Goal: Transaction & Acquisition: Purchase product/service

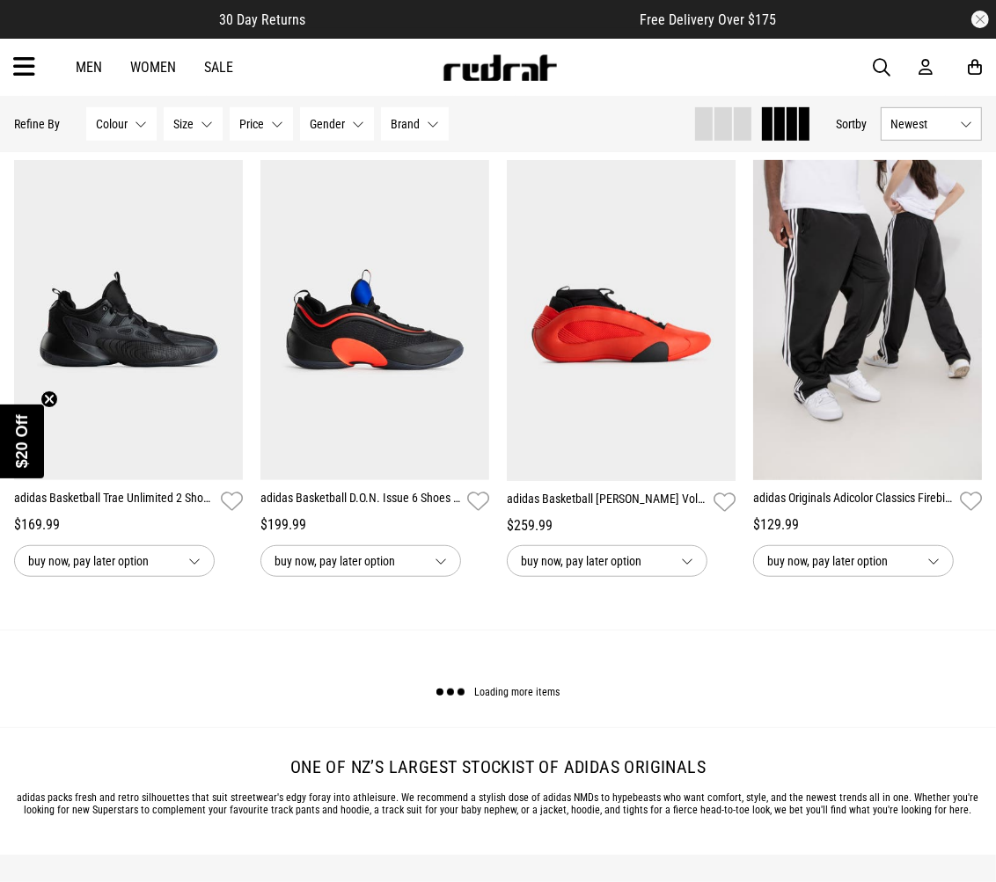
scroll to position [5256, 0]
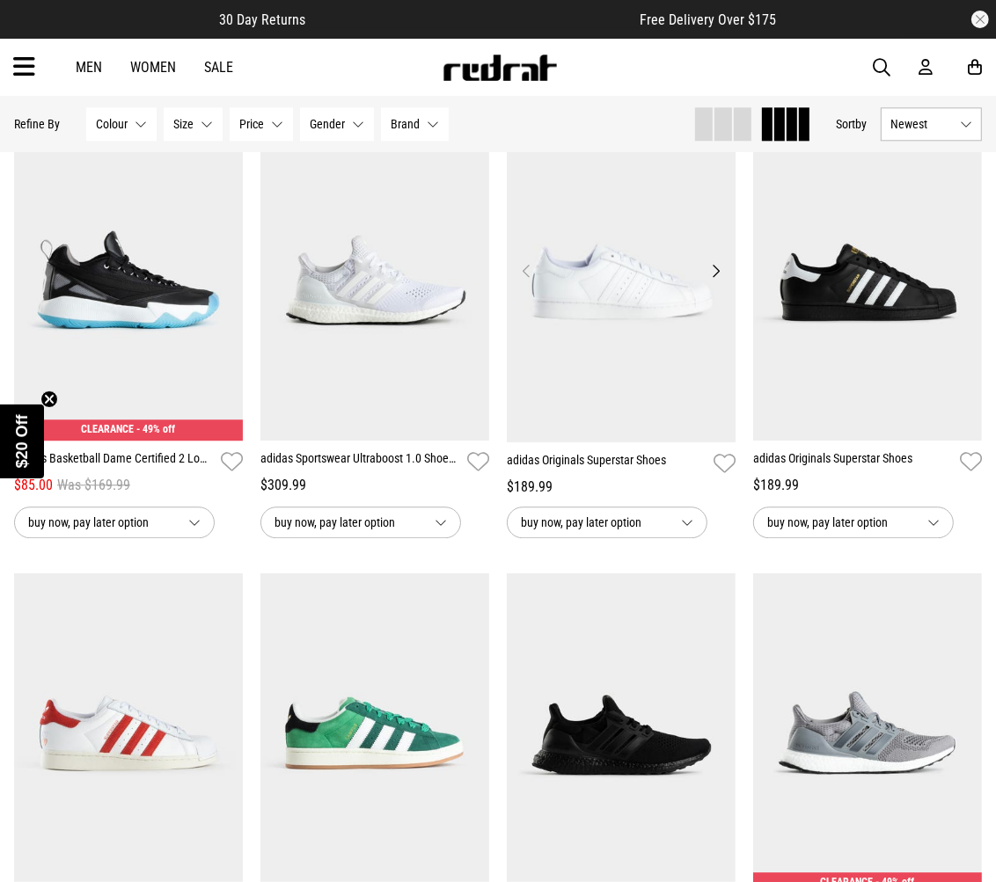
scroll to position [7505, 0]
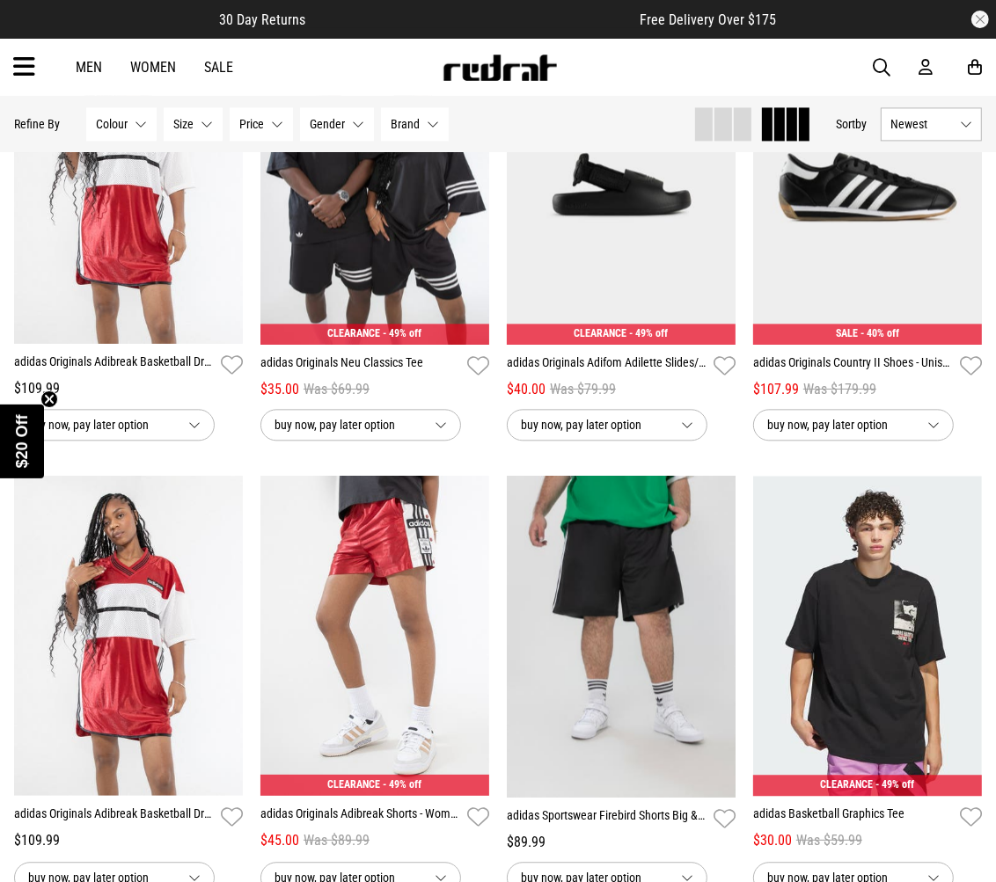
scroll to position [2541, 0]
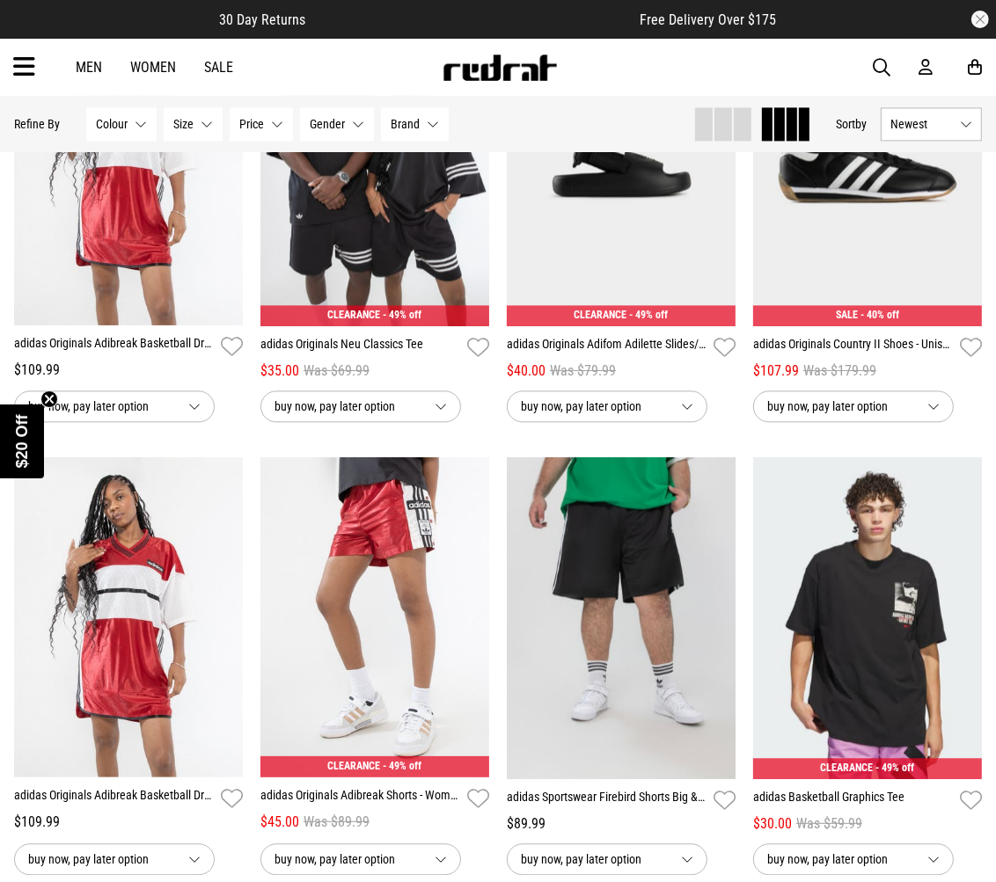
click at [882, 63] on span "button" at bounding box center [882, 67] width 18 height 21
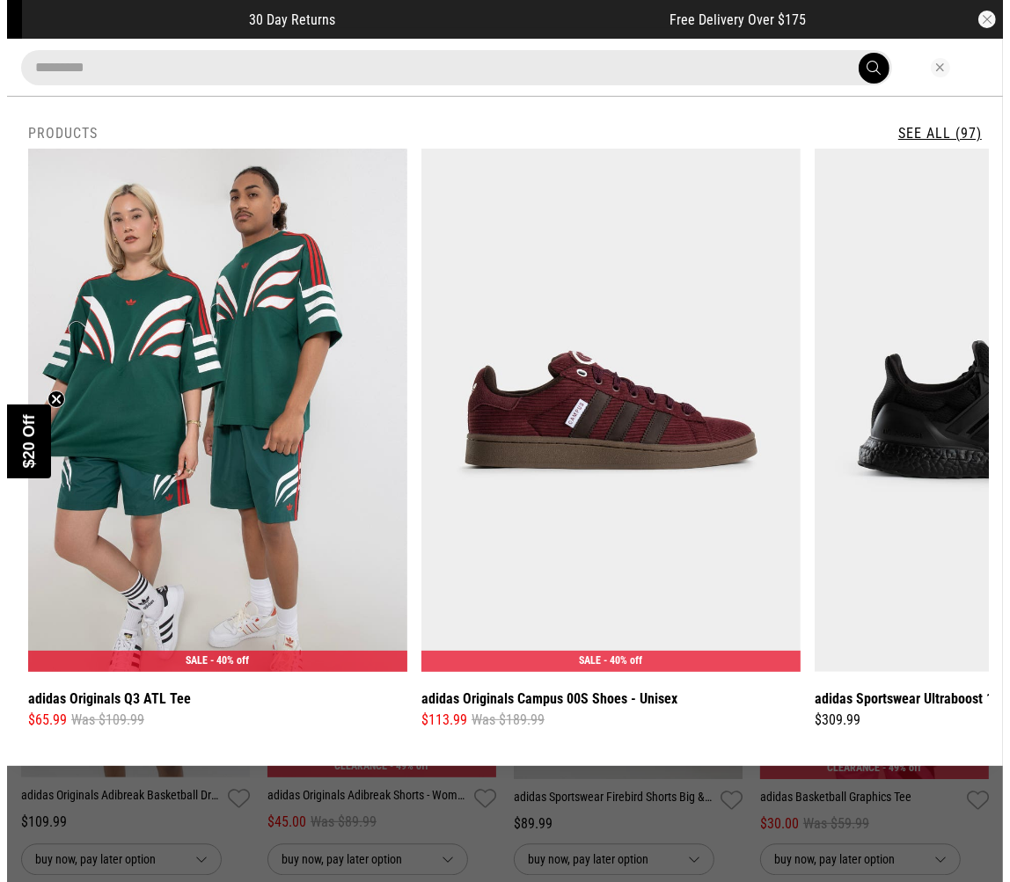
scroll to position [2557, 0]
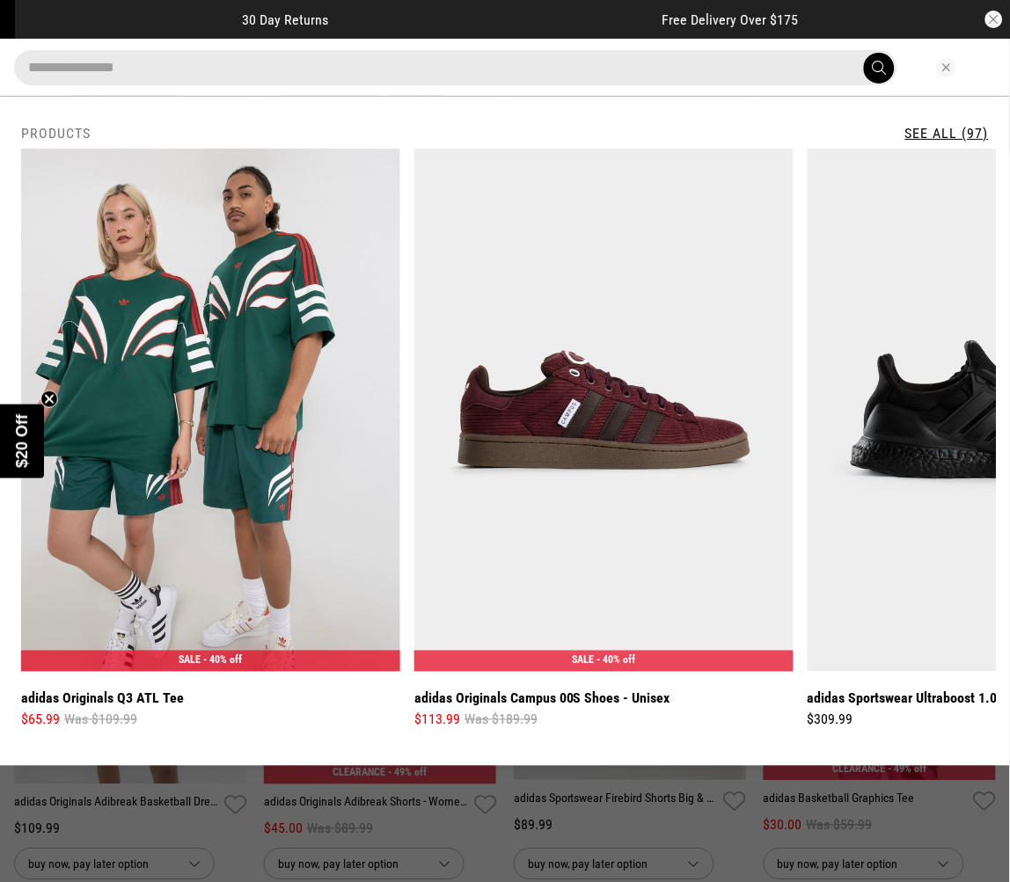
type input "**********"
click at [864, 53] on button "submit" at bounding box center [879, 68] width 31 height 31
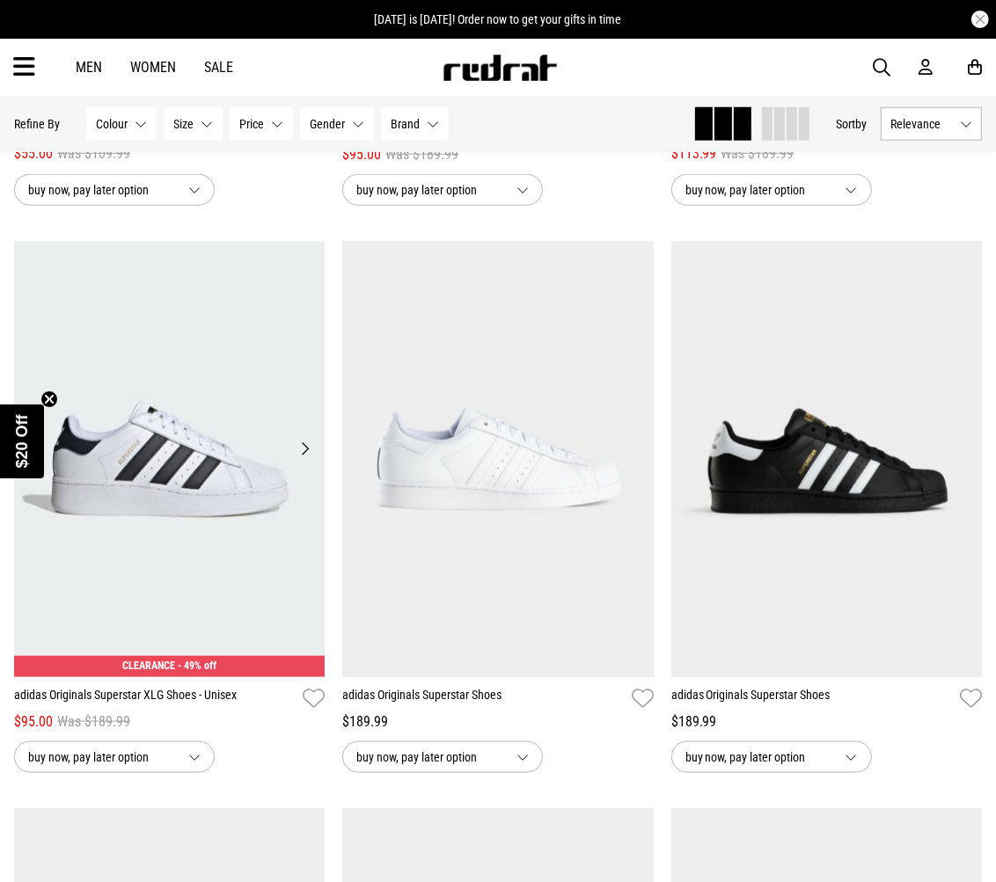
click at [148, 494] on img at bounding box center [169, 459] width 311 height 436
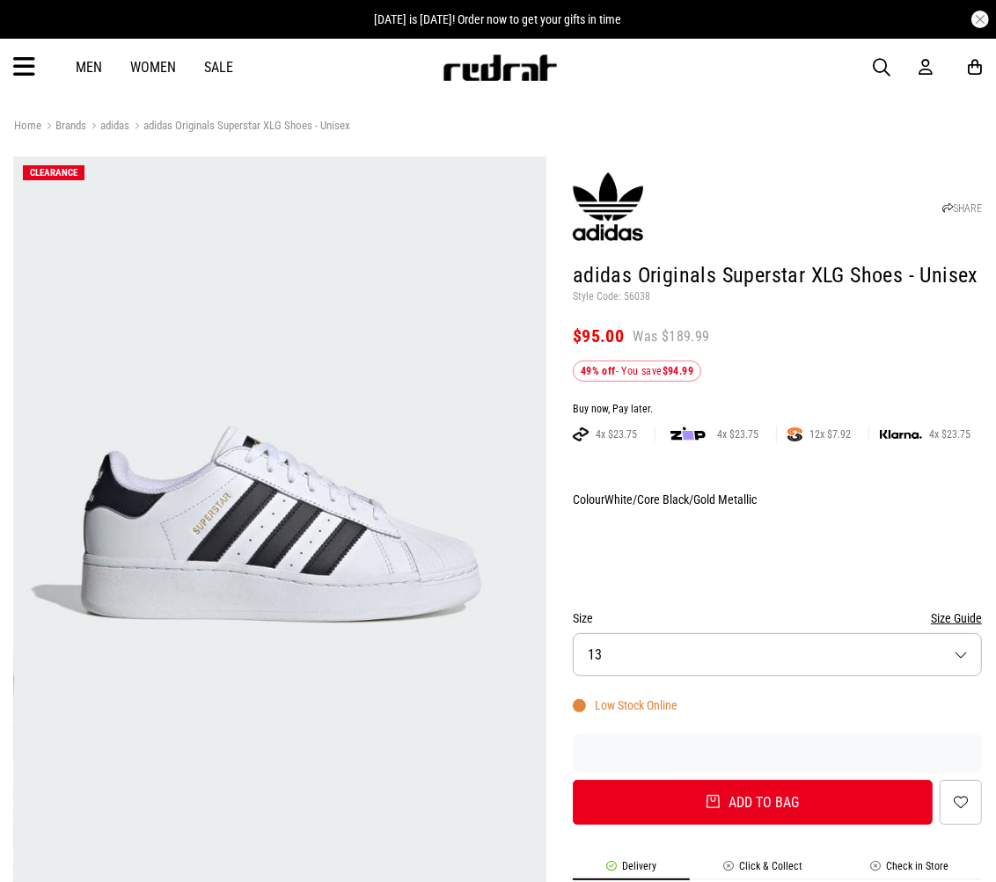
click at [816, 675] on button "Size 13" at bounding box center [777, 654] width 409 height 43
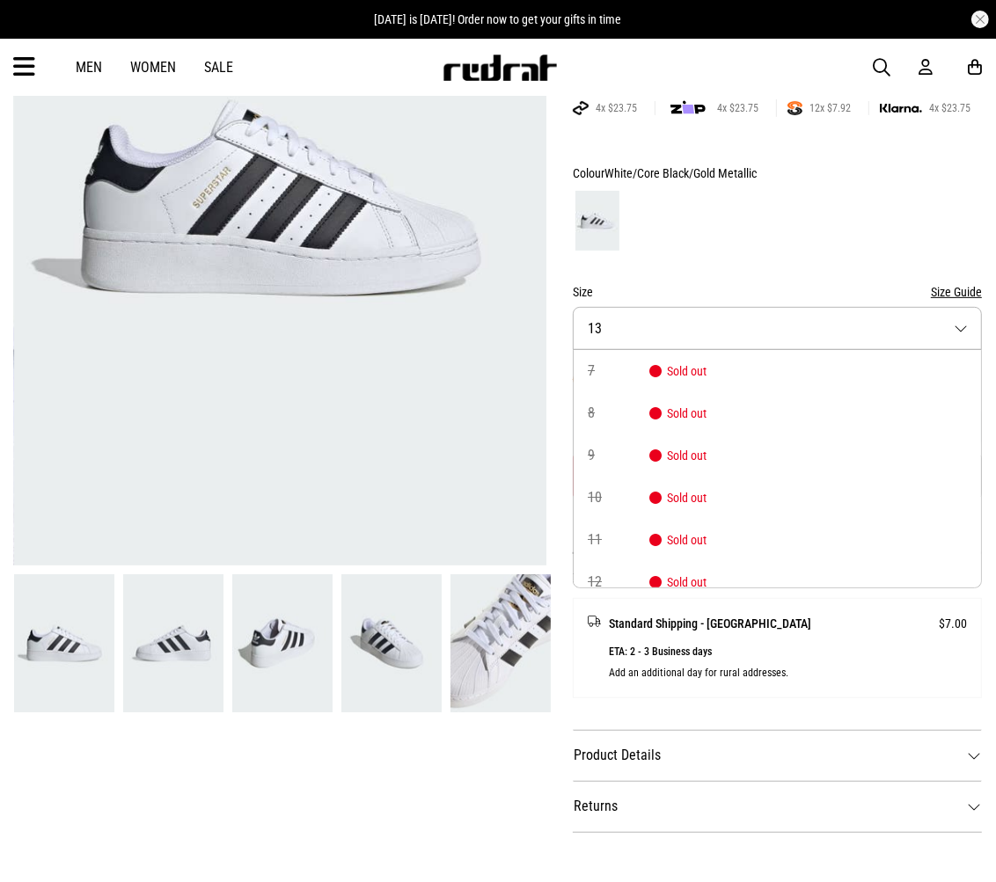
click at [787, 241] on div at bounding box center [777, 220] width 409 height 65
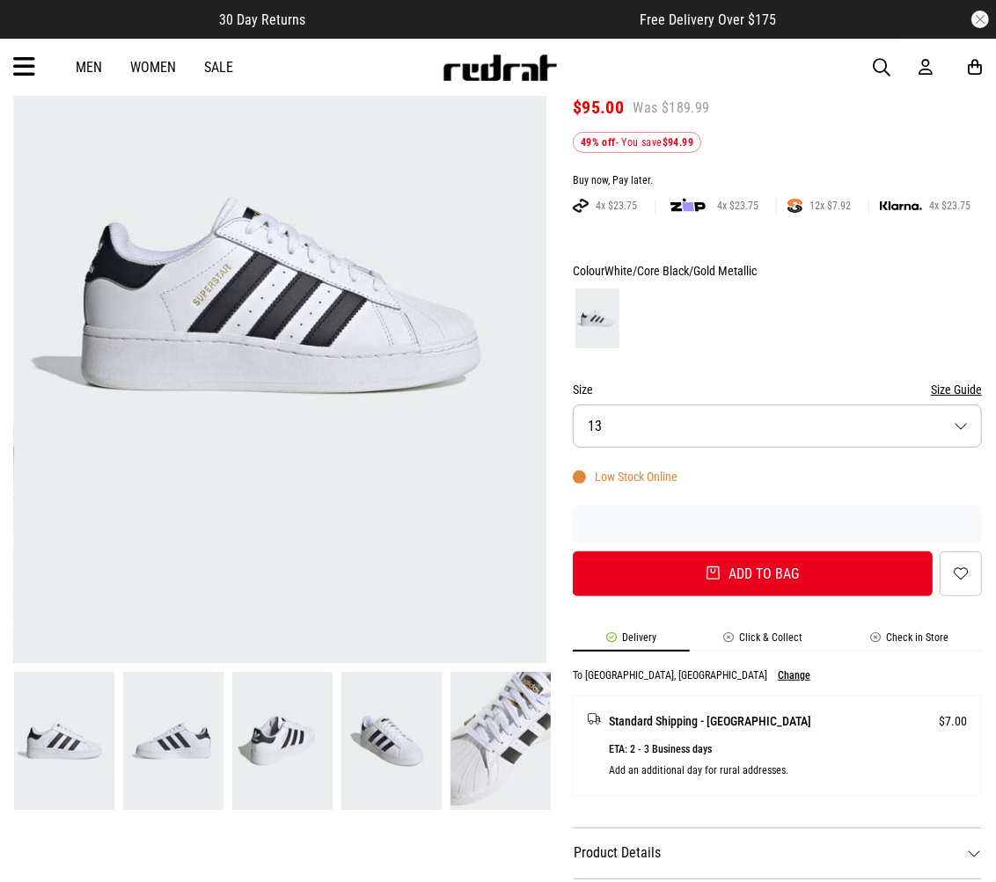
click at [497, 709] on img at bounding box center [500, 741] width 100 height 139
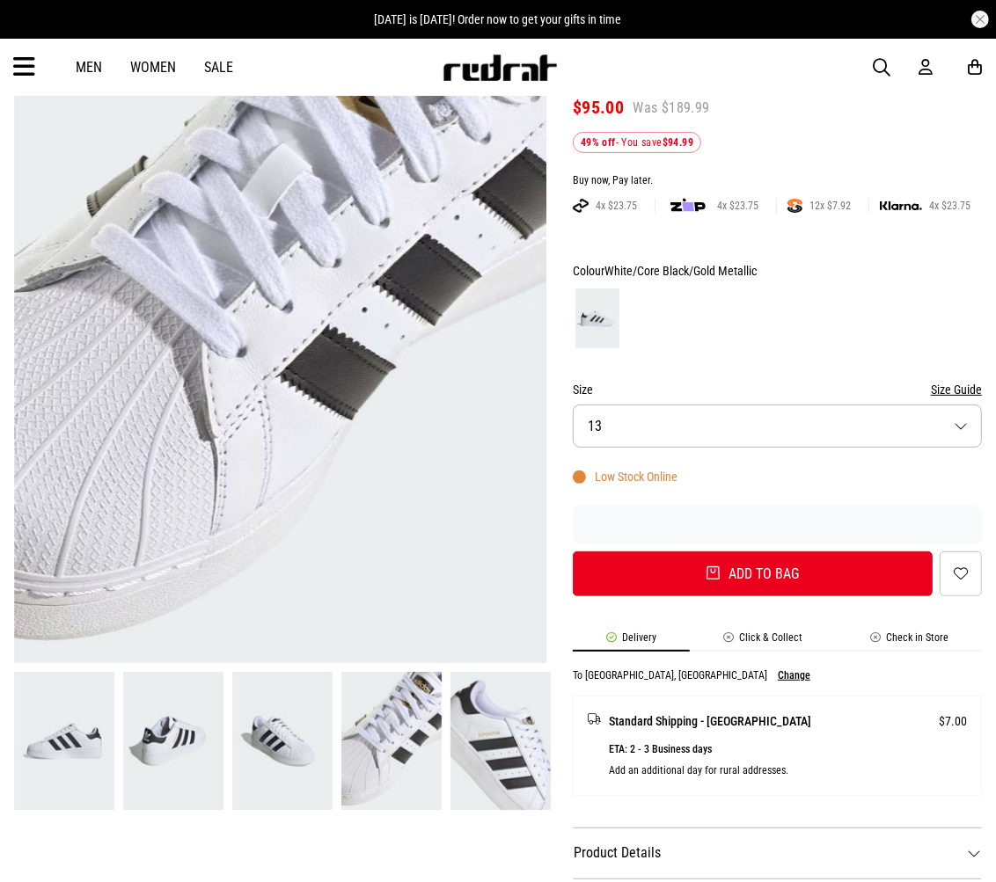
click at [397, 717] on img at bounding box center [391, 741] width 100 height 139
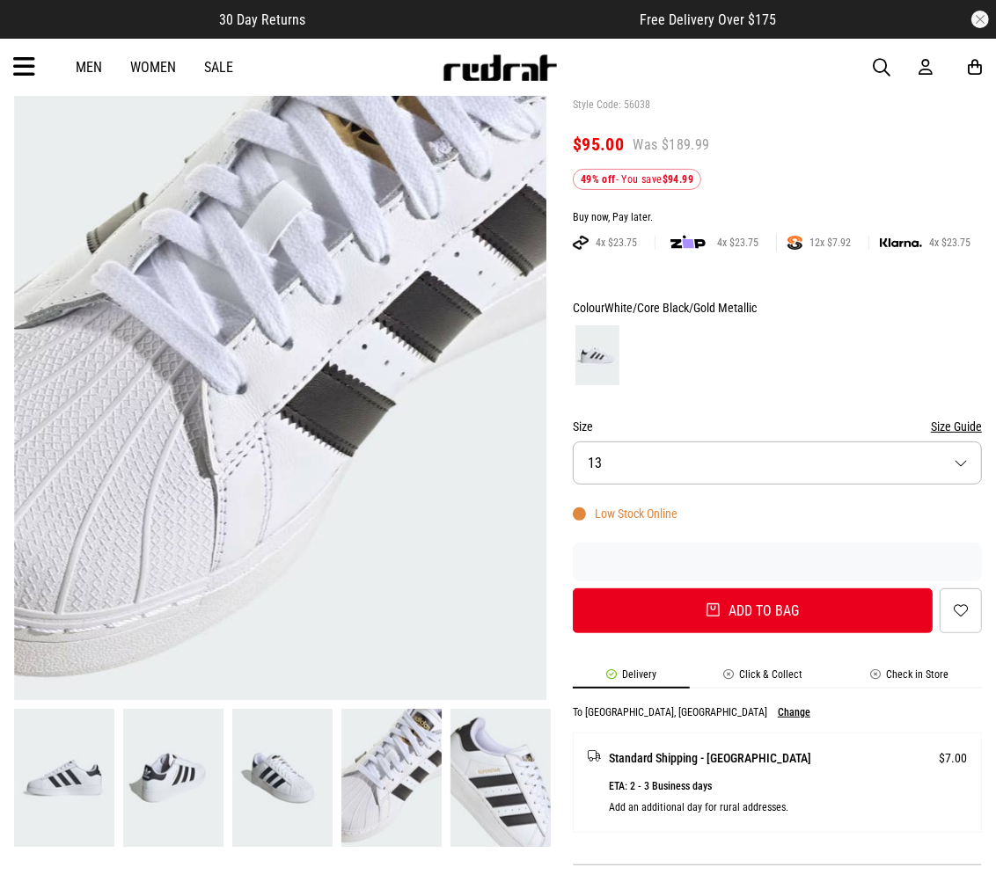
scroll to position [195, 0]
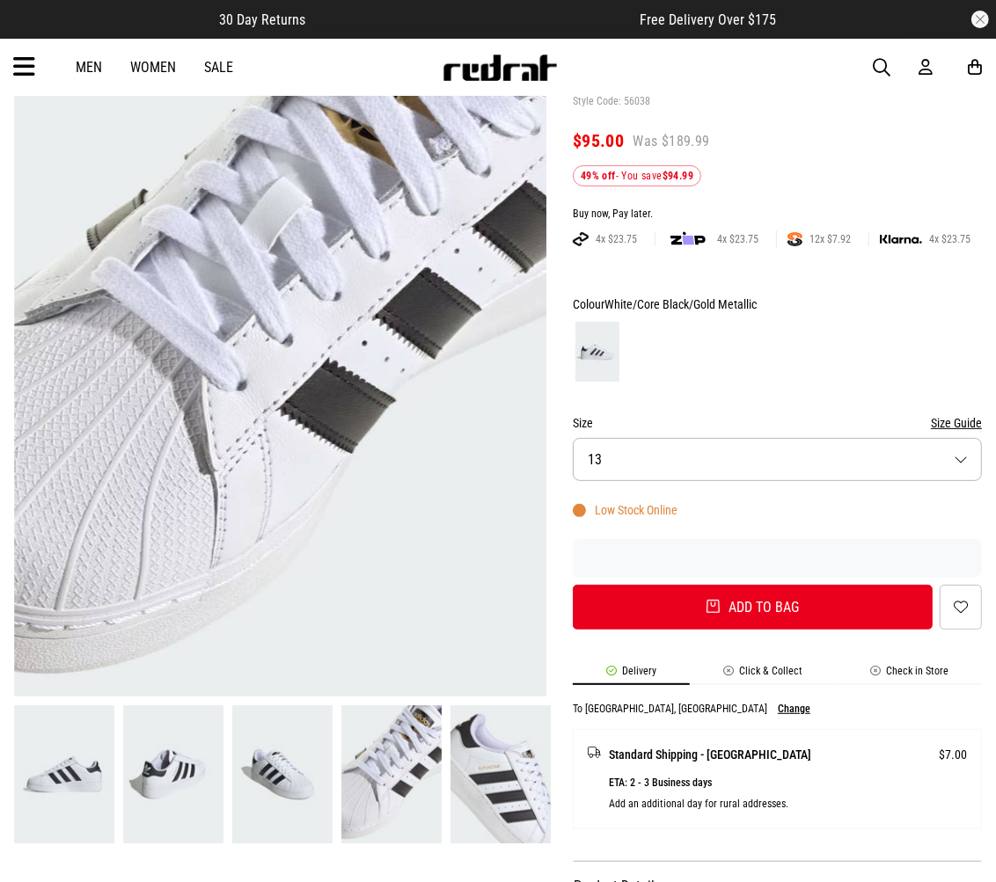
click at [208, 783] on img at bounding box center [173, 775] width 100 height 139
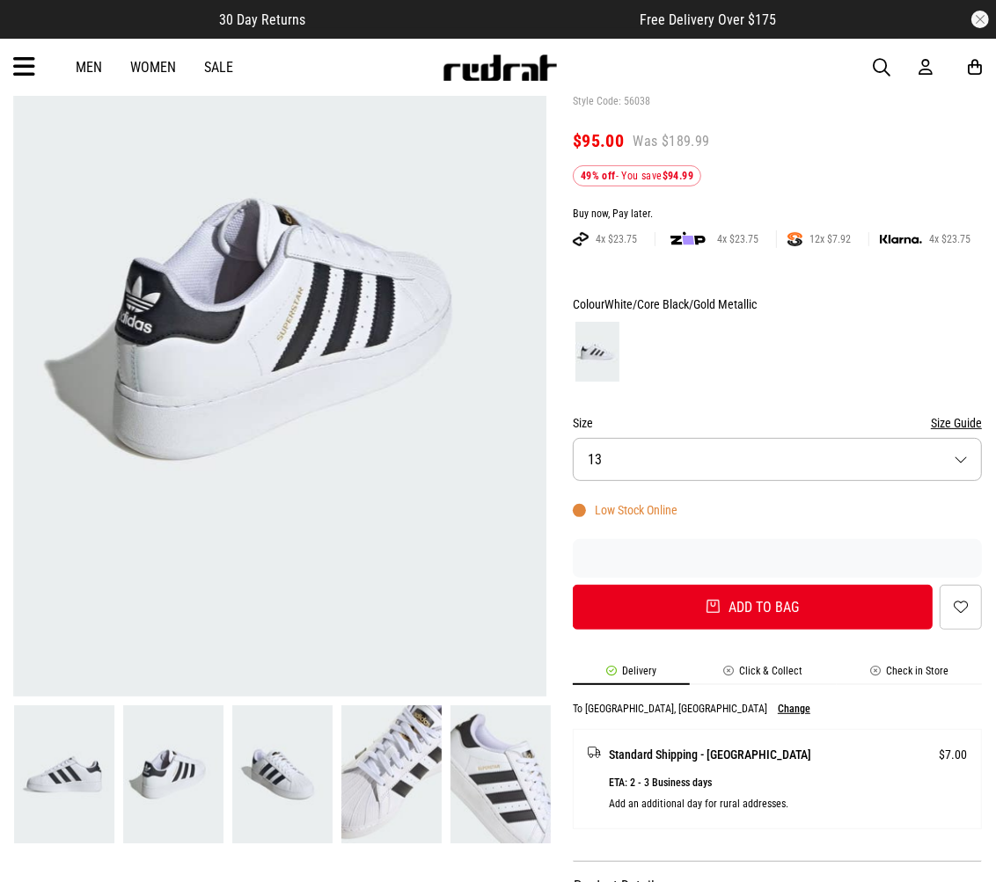
click at [97, 757] on img at bounding box center [64, 775] width 100 height 139
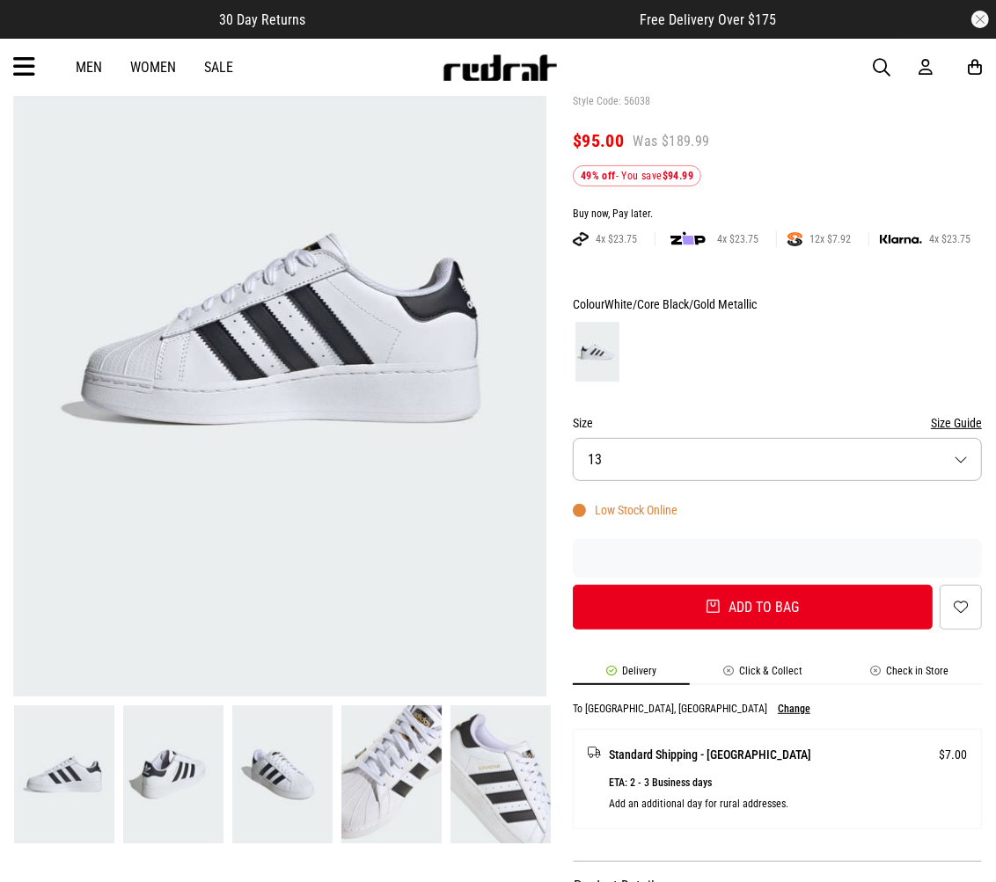
click at [293, 774] on img at bounding box center [282, 775] width 100 height 139
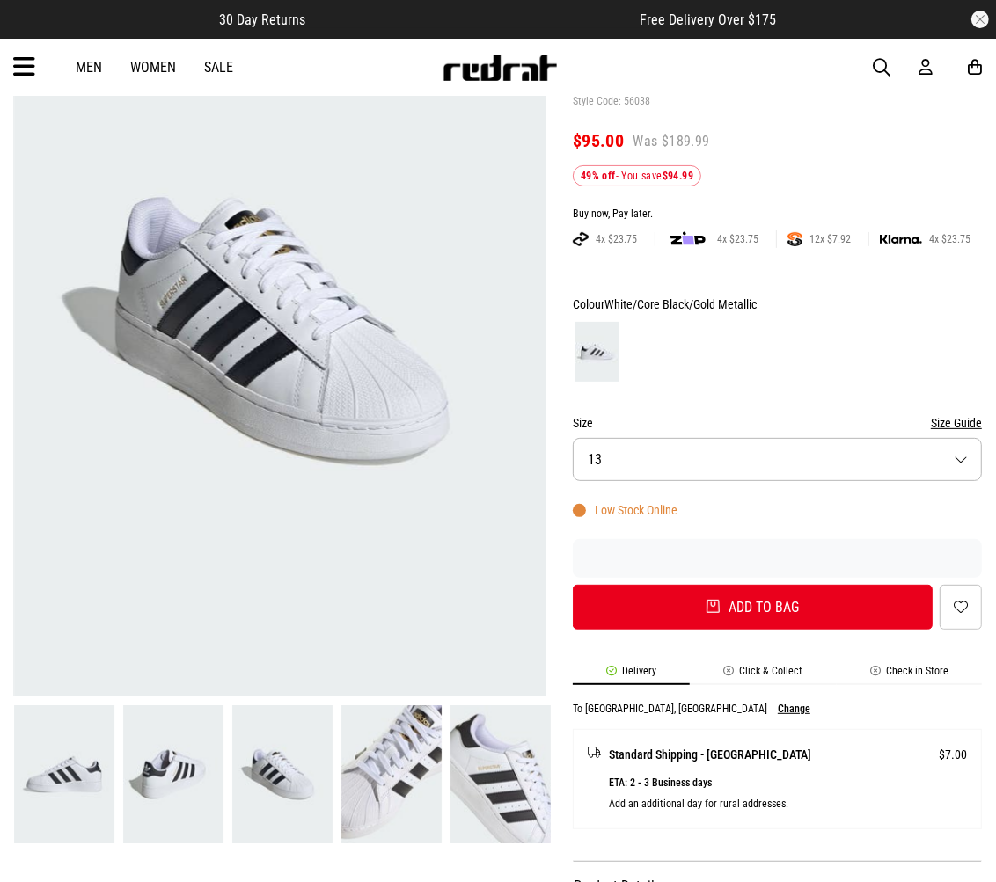
click at [181, 779] on img at bounding box center [173, 775] width 100 height 139
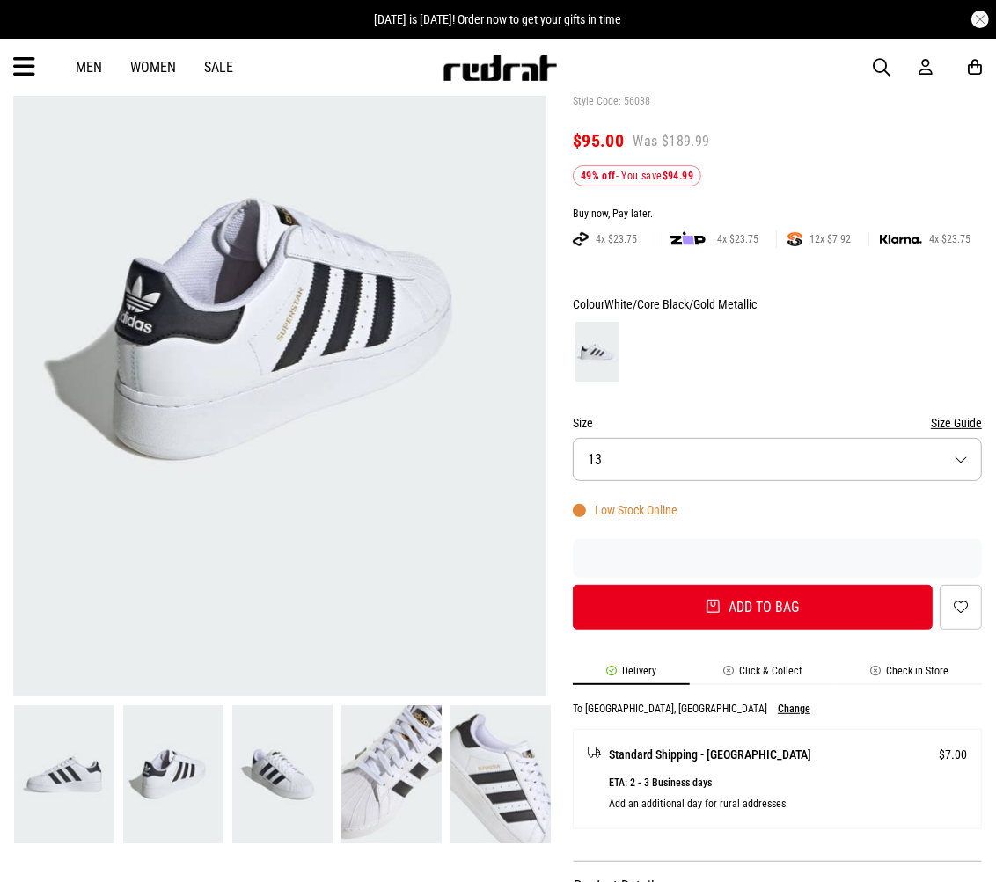
click at [513, 811] on img at bounding box center [500, 775] width 100 height 139
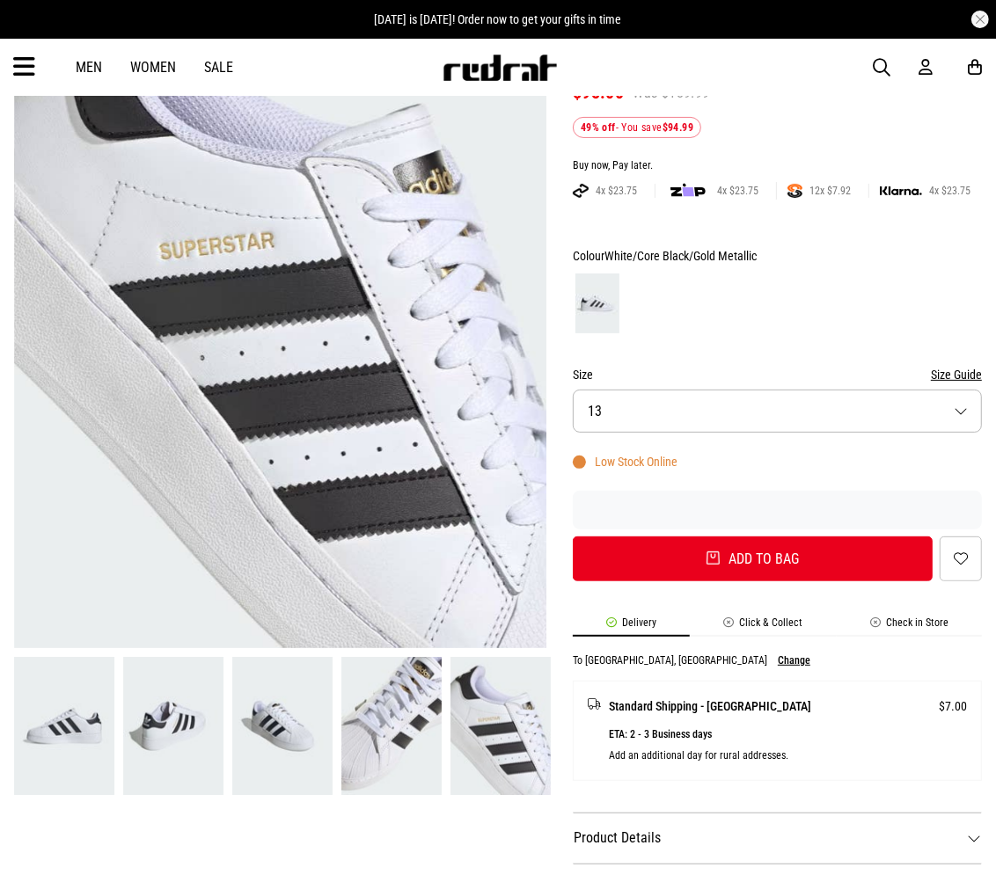
scroll to position [293, 0]
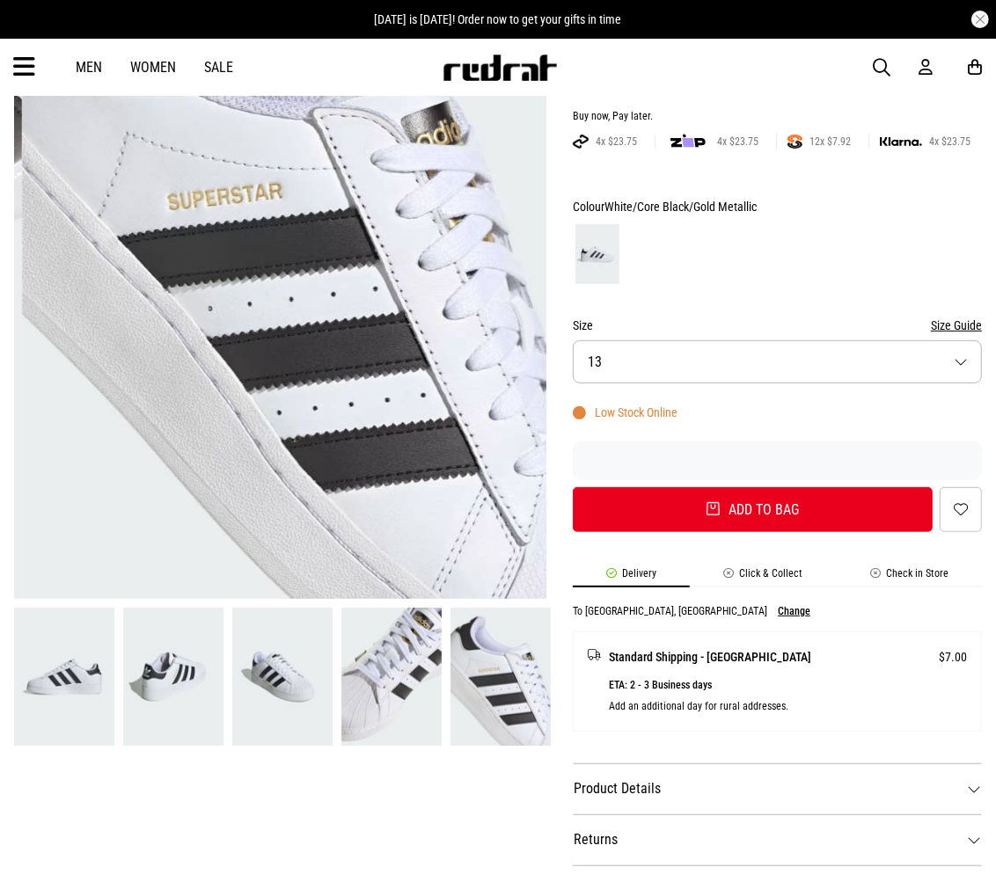
drag, startPoint x: 165, startPoint y: 398, endPoint x: 333, endPoint y: 399, distance: 168.0
click at [333, 399] on img at bounding box center [288, 231] width 533 height 735
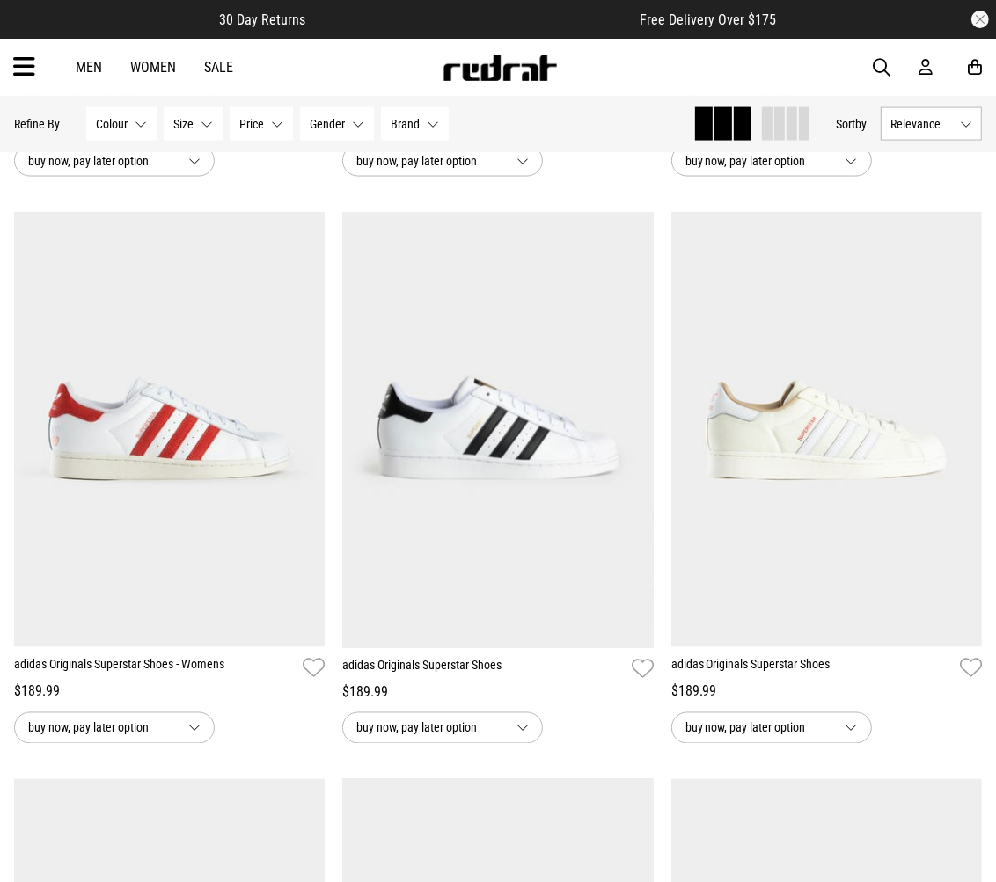
scroll to position [1781, 0]
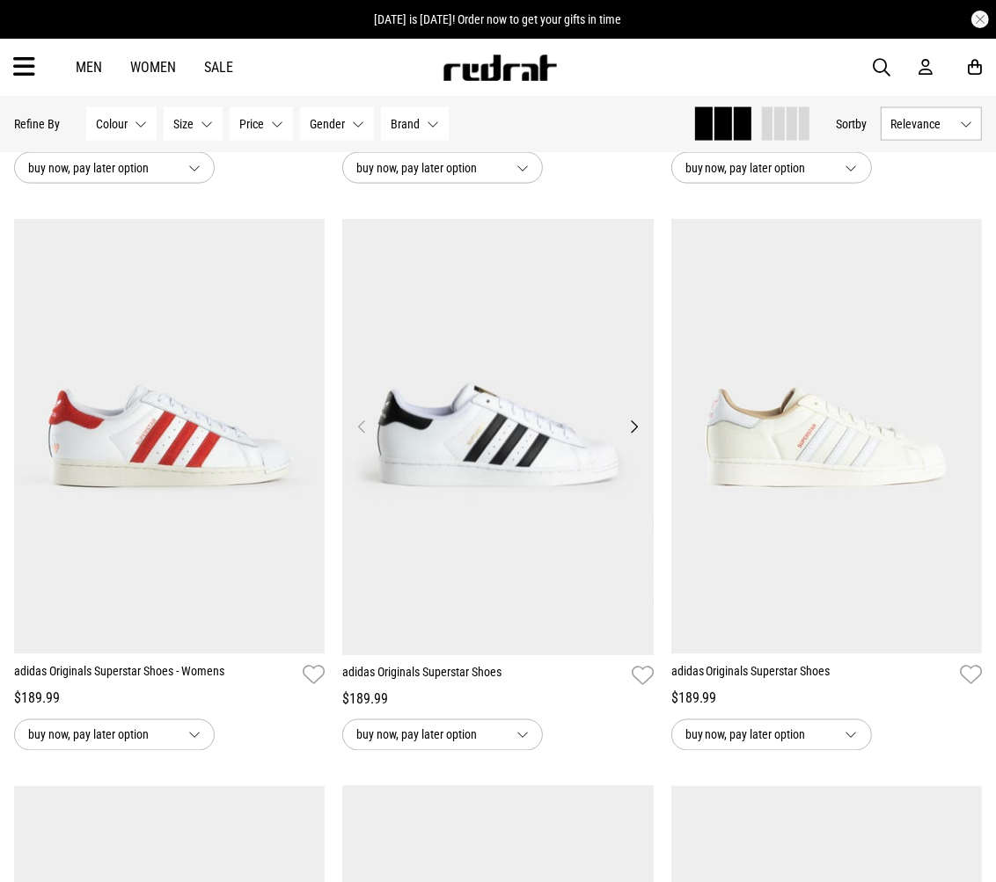
click at [626, 435] on button "Next" at bounding box center [634, 426] width 22 height 21
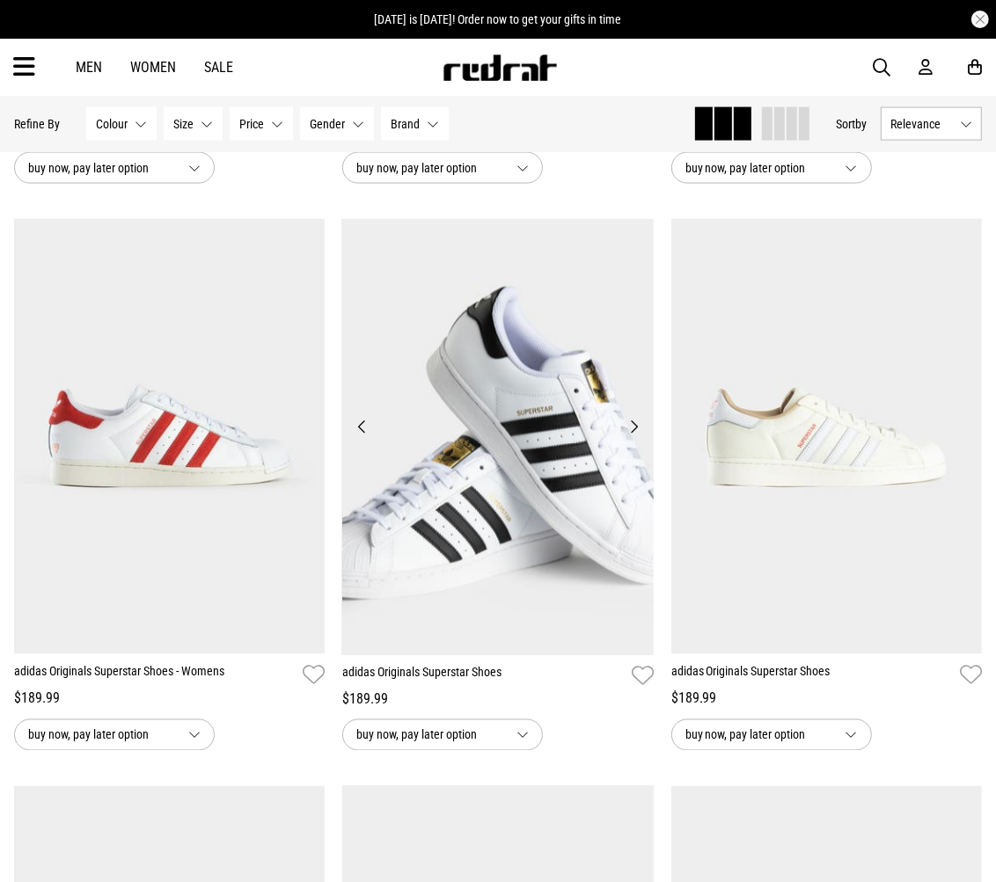
click at [626, 435] on button "Next" at bounding box center [634, 426] width 22 height 21
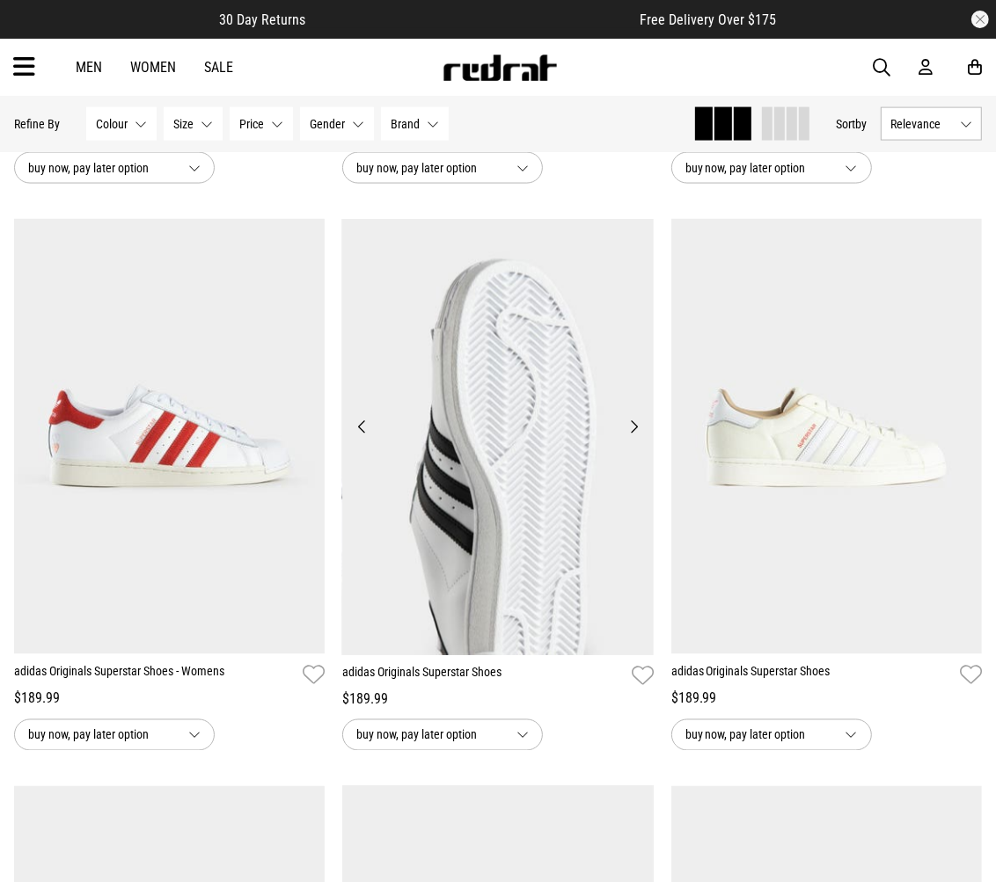
click at [633, 431] on button "Next" at bounding box center [634, 426] width 22 height 21
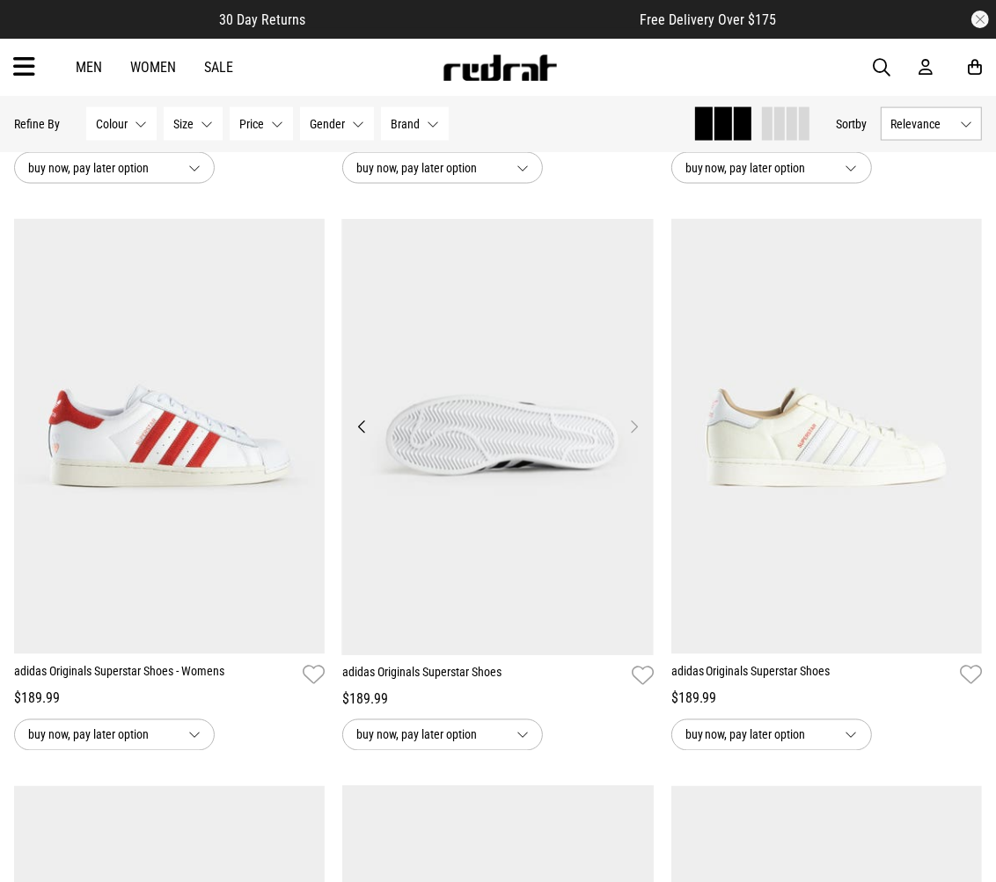
click at [633, 431] on button "Next" at bounding box center [634, 426] width 22 height 21
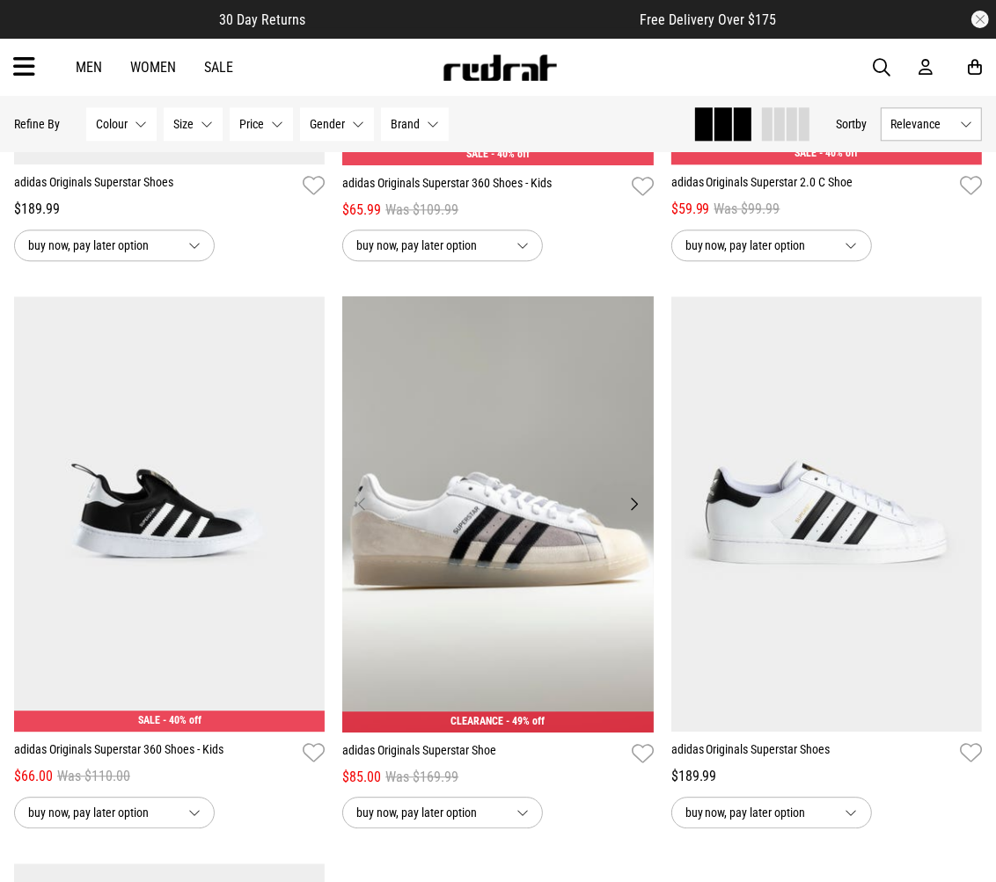
scroll to position [2857, 0]
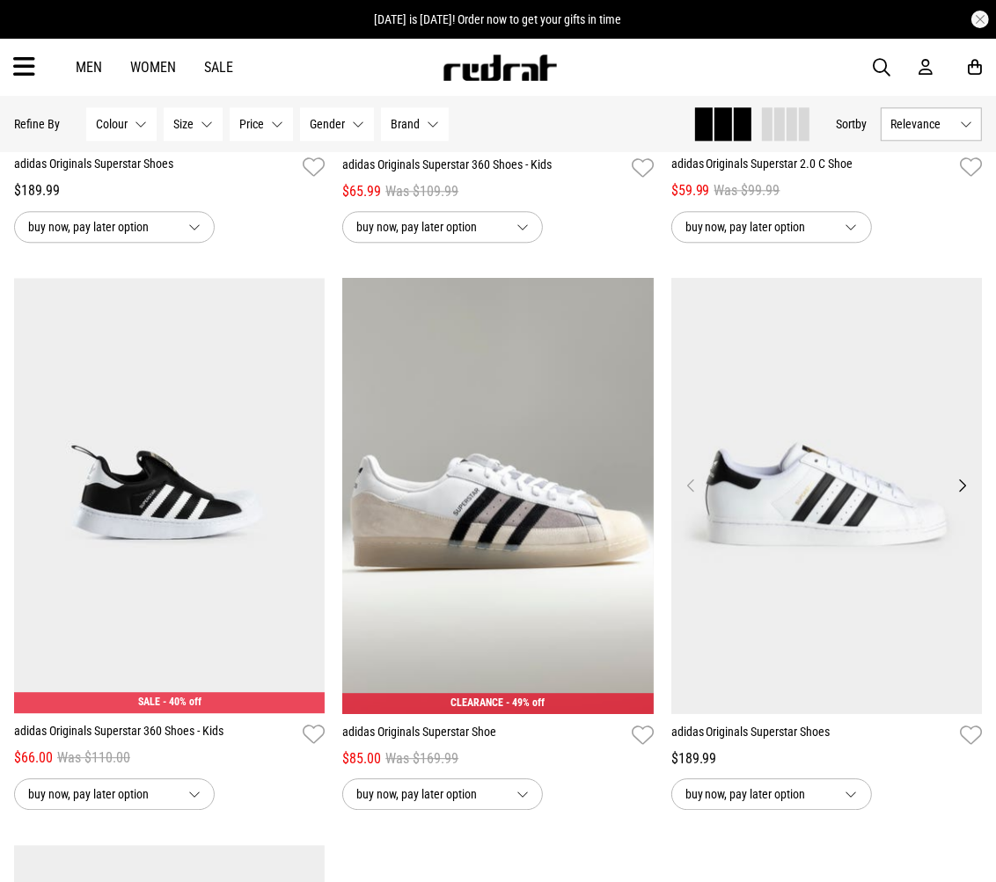
click at [965, 484] on button "Next" at bounding box center [962, 485] width 22 height 21
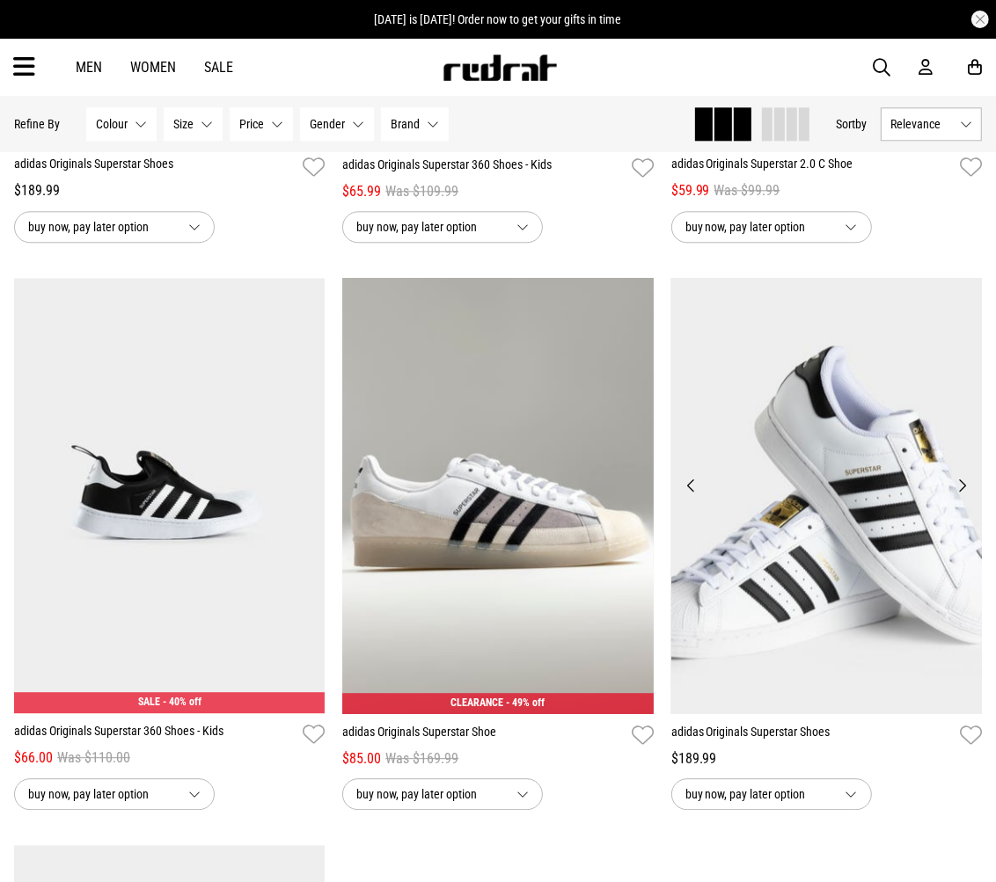
click at [957, 479] on img at bounding box center [826, 496] width 311 height 436
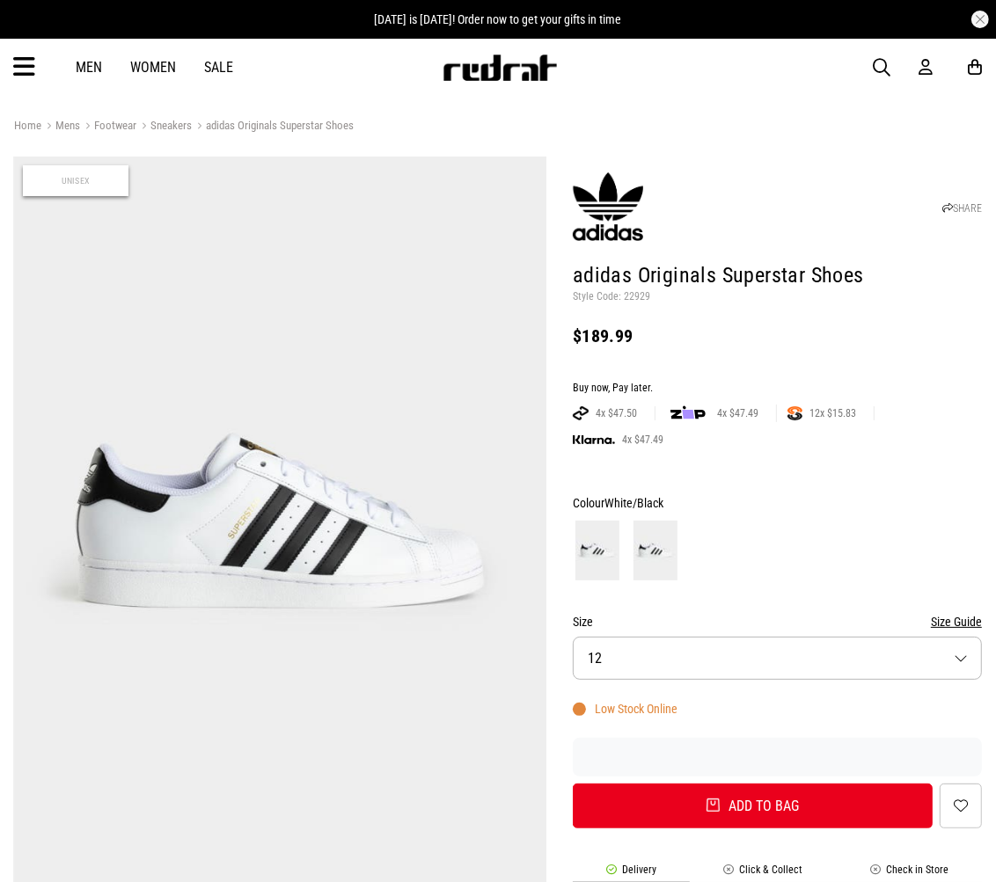
click at [821, 637] on button "Size 12" at bounding box center [777, 658] width 409 height 43
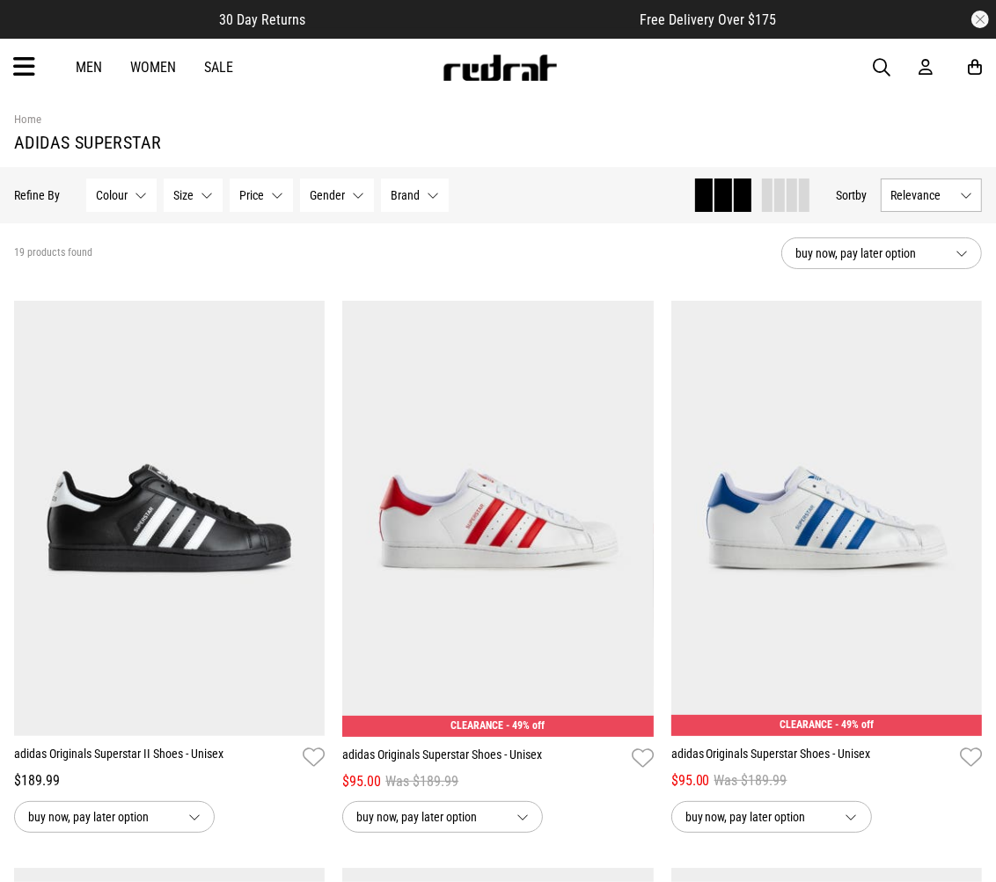
click at [576, 187] on div "Hide Refine s Refine By Filters Colour None selected Colour 0 Selected Clear Be…" at bounding box center [346, 195] width 665 height 39
